Goal: Find specific page/section: Find specific page/section

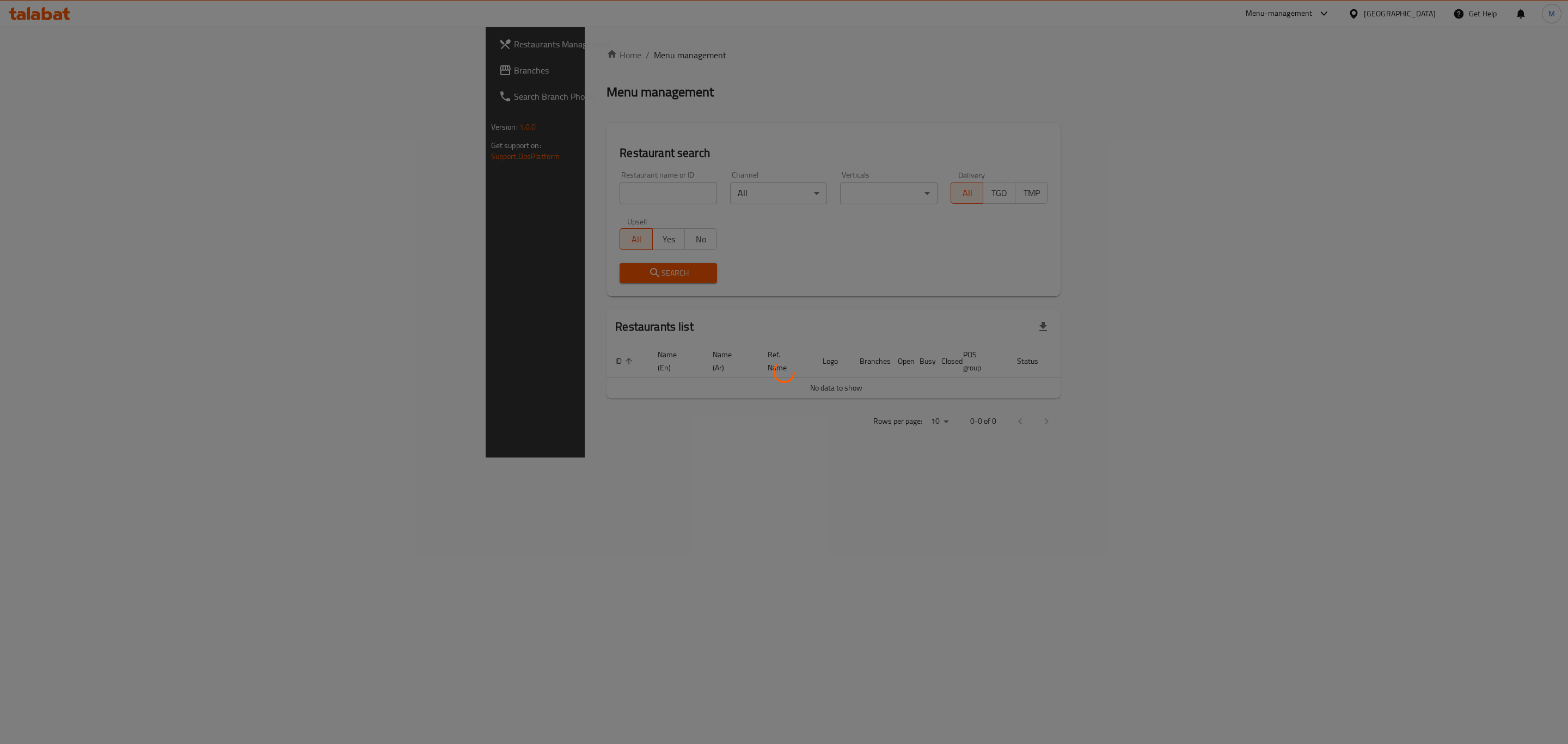
click at [340, 203] on div at bounding box center [784, 372] width 1568 height 744
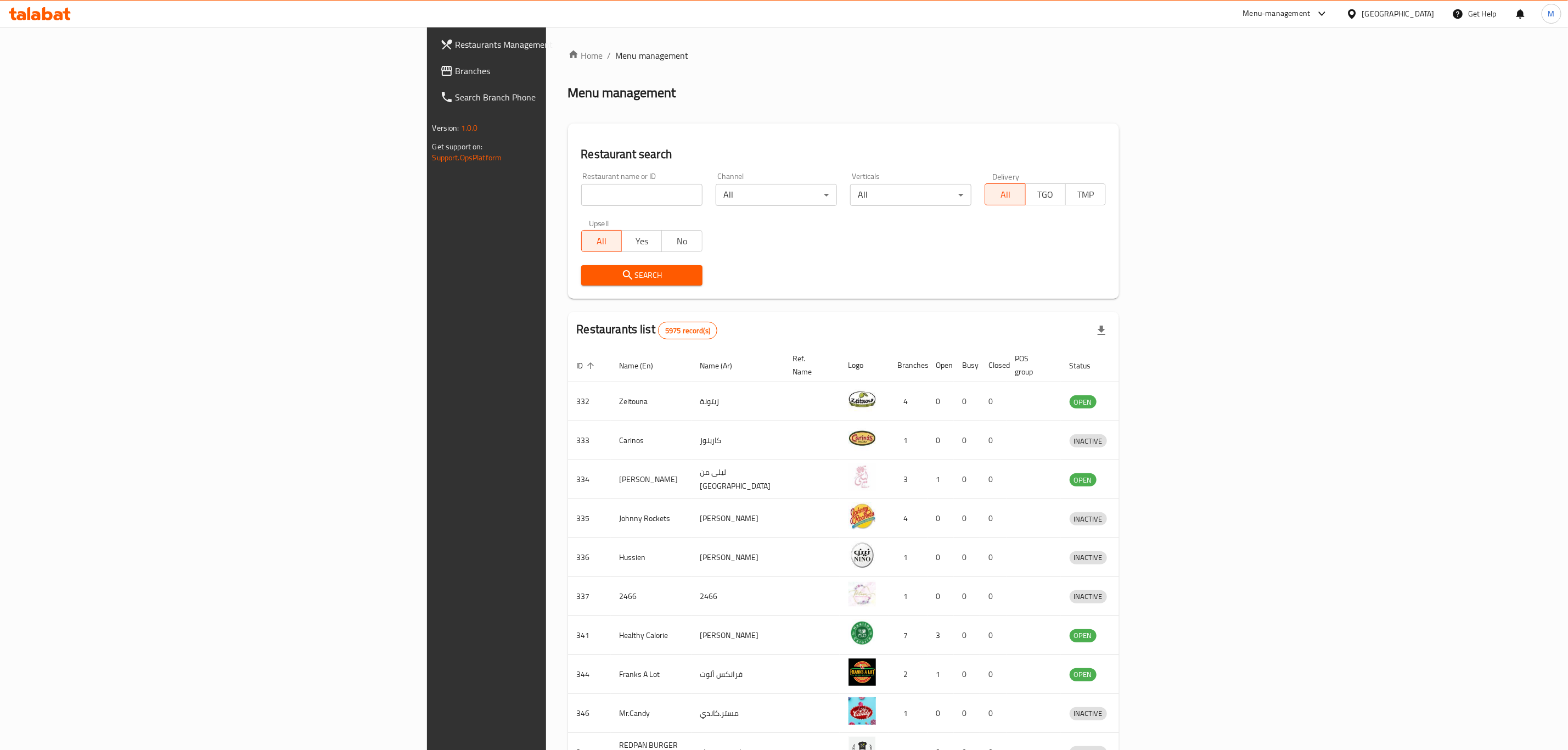
click at [568, 196] on div "Home / Menu management Menu management Restaurant search Restaurant name or ID …" at bounding box center [844, 429] width 552 height 761
click at [581, 194] on input "search" at bounding box center [641, 195] width 121 height 22
paste input "Caribou"
type input "Caribou"
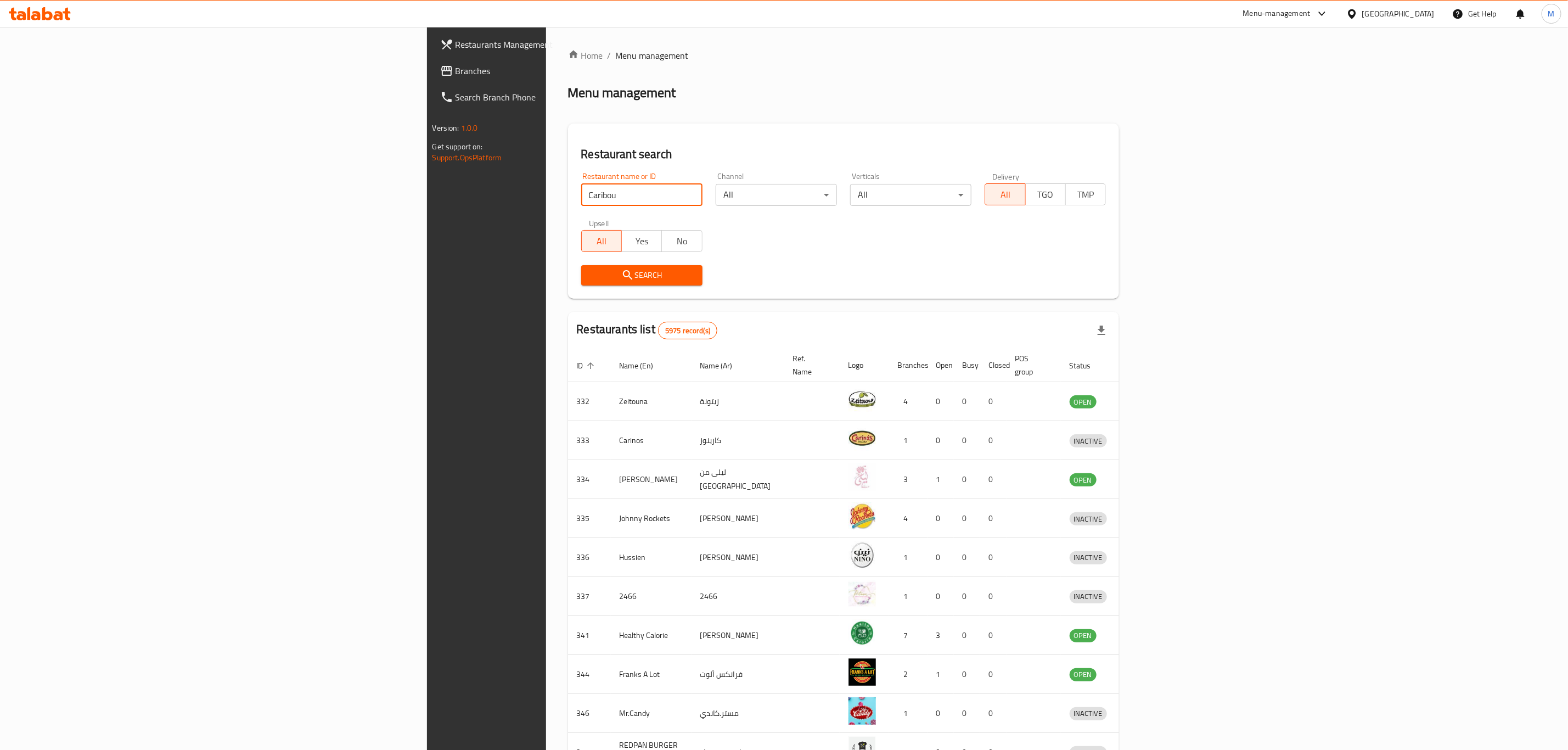
click button "Search" at bounding box center [641, 275] width 121 height 20
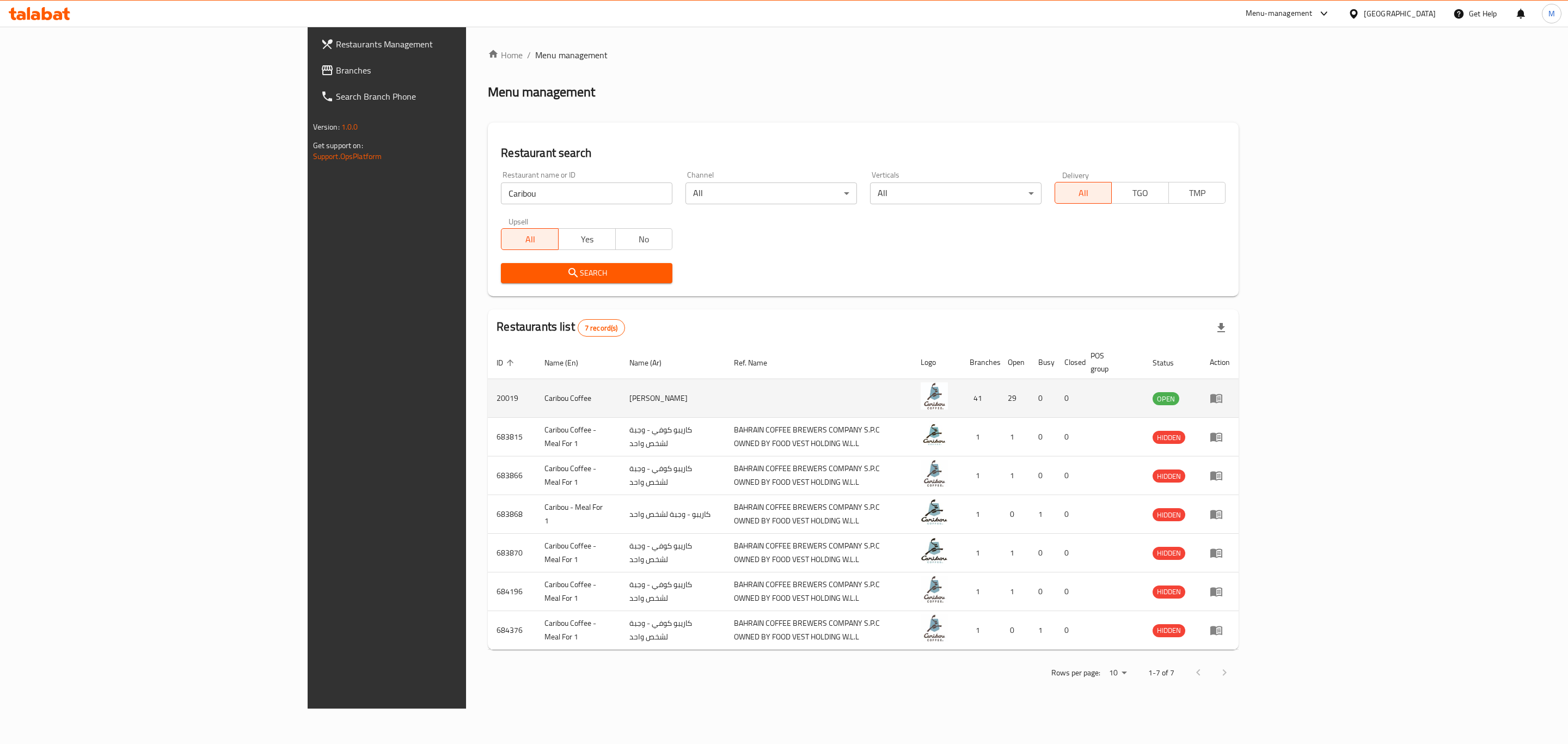
click at [1238, 394] on td "enhanced table" at bounding box center [1219, 398] width 38 height 38
click at [1229, 392] on link "enhanced table" at bounding box center [1219, 398] width 20 height 13
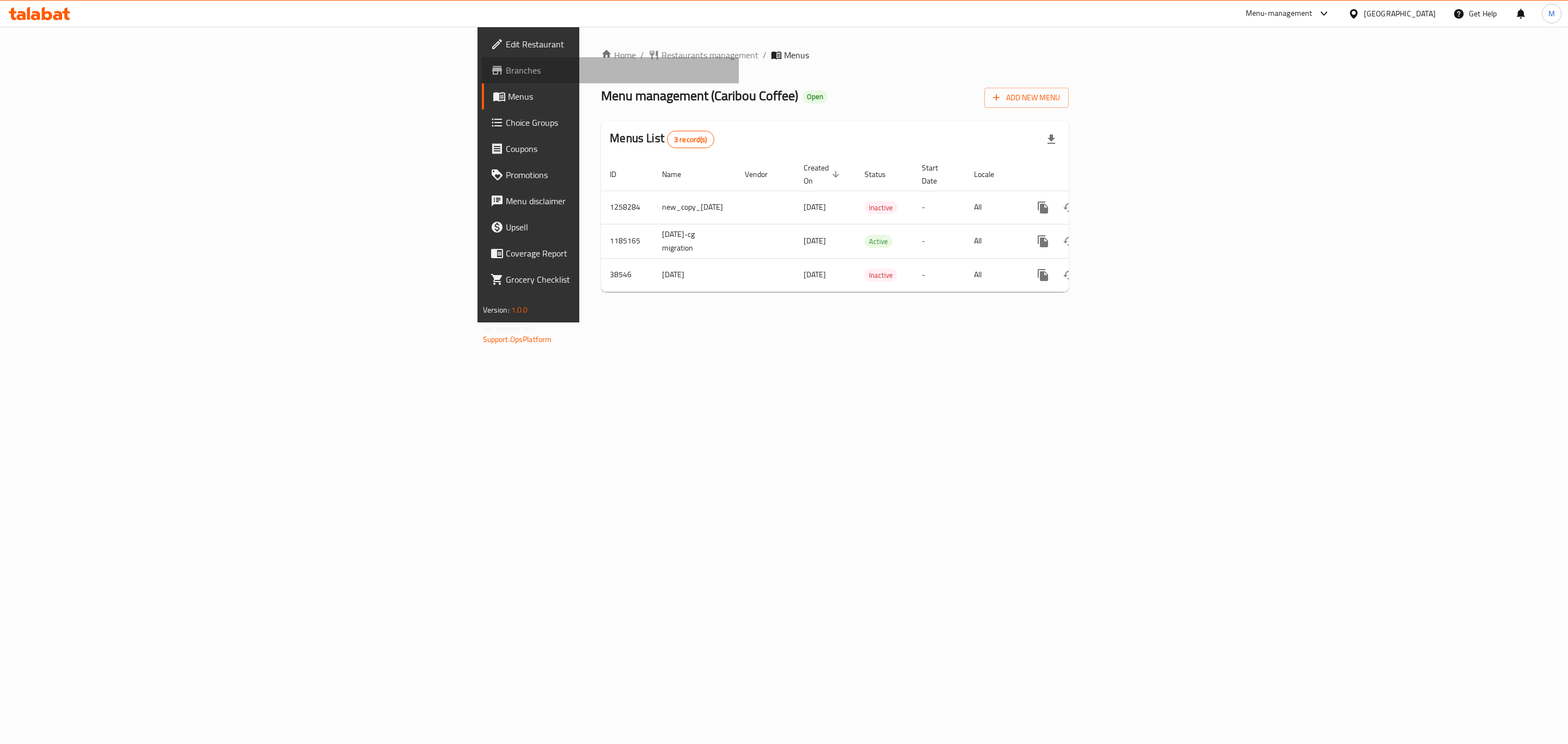
click at [506, 71] on span "Branches" at bounding box center [619, 70] width 225 height 13
